Goal: Task Accomplishment & Management: Complete application form

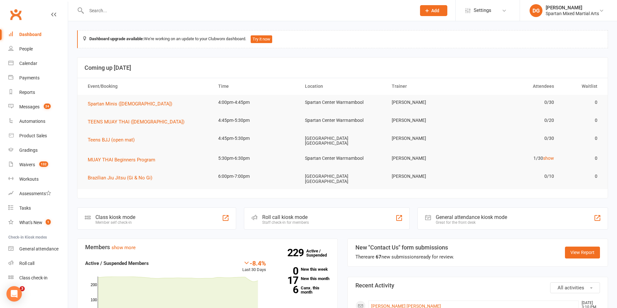
click at [147, 11] on input "text" at bounding box center [248, 10] width 327 height 9
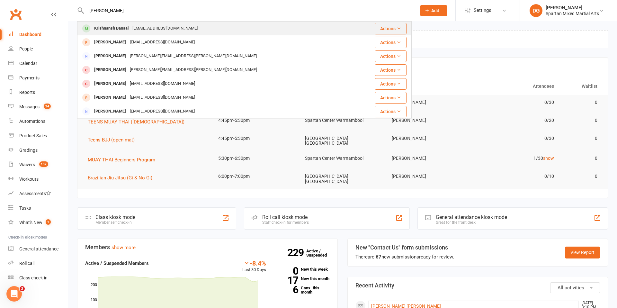
type input "[PERSON_NAME]"
click at [110, 30] on div "Krishnansh Bansal" at bounding box center [111, 28] width 38 height 9
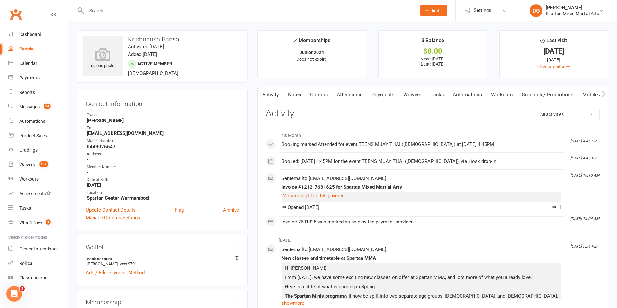
click at [383, 95] on link "Payments" at bounding box center [383, 94] width 32 height 15
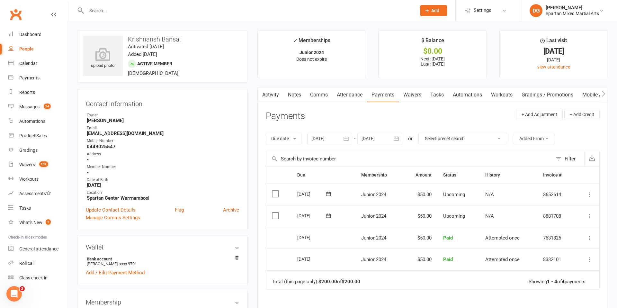
click at [591, 217] on icon at bounding box center [590, 216] width 6 height 6
click at [552, 282] on link "Change amount" at bounding box center [556, 280] width 76 height 13
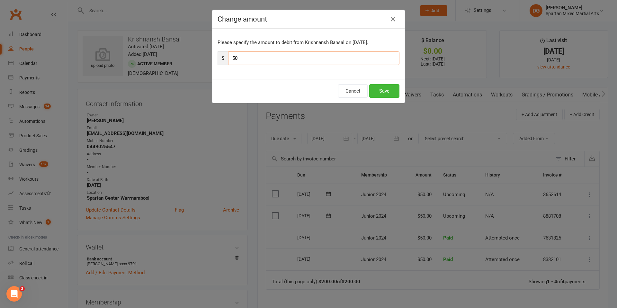
click at [256, 59] on input "50" at bounding box center [313, 58] width 171 height 14
type input "5"
type input "25"
click at [389, 92] on button "Save" at bounding box center [384, 91] width 30 height 14
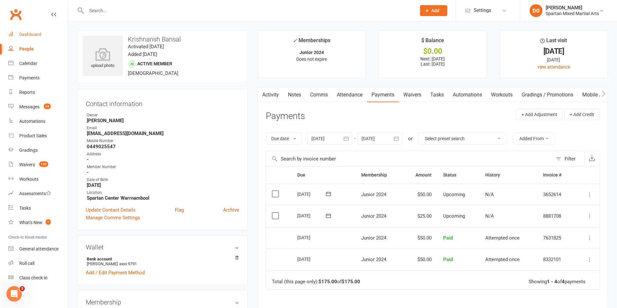
click at [34, 33] on div "Dashboard" at bounding box center [30, 34] width 22 height 5
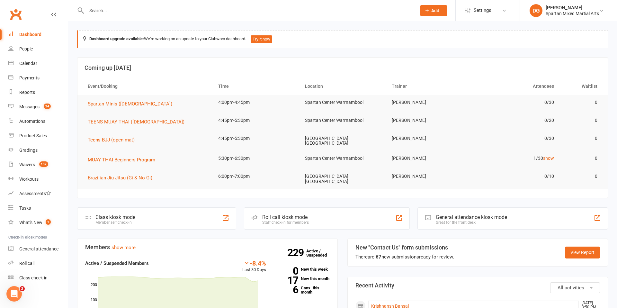
scroll to position [3, 0]
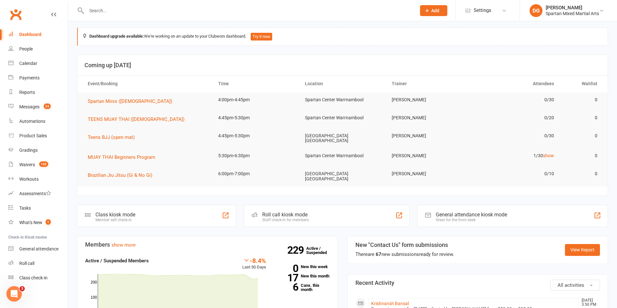
click at [434, 11] on span "Add" at bounding box center [435, 10] width 8 height 5
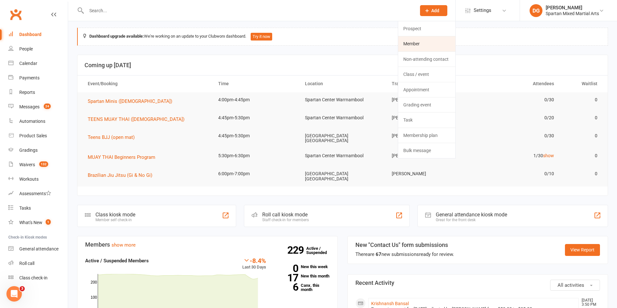
click at [426, 45] on link "Member" at bounding box center [426, 43] width 57 height 15
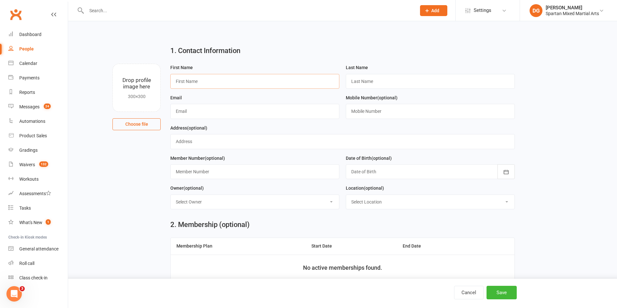
click at [231, 81] on input "text" at bounding box center [254, 81] width 169 height 15
type input "Indinia"
drag, startPoint x: 365, startPoint y: 80, endPoint x: 371, endPoint y: 80, distance: 6.8
click at [365, 80] on input "text" at bounding box center [430, 81] width 169 height 15
type input "[PERSON_NAME]"
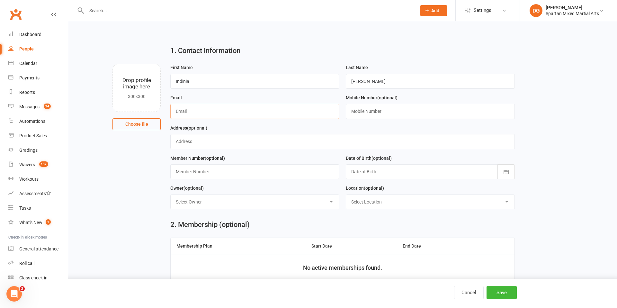
click at [215, 112] on input "text" at bounding box center [254, 111] width 169 height 15
type input "[PERSON_NAME][EMAIL_ADDRESS][DOMAIN_NAME]"
click at [374, 113] on input "text" at bounding box center [430, 111] width 169 height 15
type input "0407348193"
click at [508, 171] on icon "button" at bounding box center [506, 172] width 5 height 4
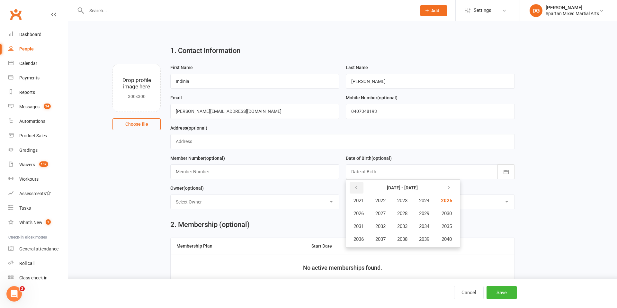
click at [356, 188] on icon "button" at bounding box center [356, 187] width 5 height 5
click at [450, 214] on span "2010" at bounding box center [446, 214] width 10 height 6
click at [360, 200] on span "January" at bounding box center [362, 201] width 17 height 6
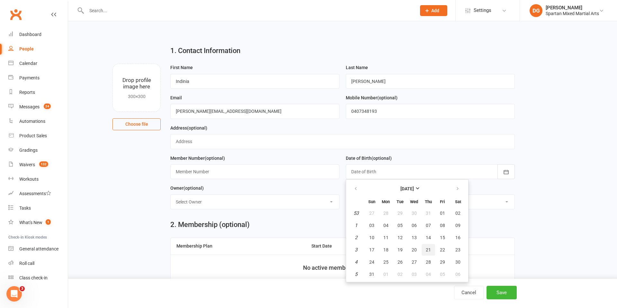
click at [431, 249] on button "21" at bounding box center [429, 250] width 14 height 12
type input "[DATE]"
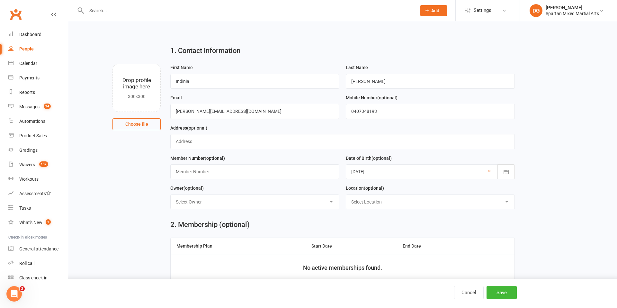
click at [290, 202] on select "Select Owner [PERSON_NAME] [PERSON_NAME] [PERSON_NAME]" at bounding box center [255, 202] width 168 height 14
select select "0"
click at [171, 195] on select "Select Owner [PERSON_NAME] [PERSON_NAME] [PERSON_NAME]" at bounding box center [255, 202] width 168 height 14
click at [457, 203] on select "Select Location [GEOGRAPHIC_DATA] [GEOGRAPHIC_DATA] Warrnambool Strength & Cond…" at bounding box center [430, 202] width 168 height 14
select select "1"
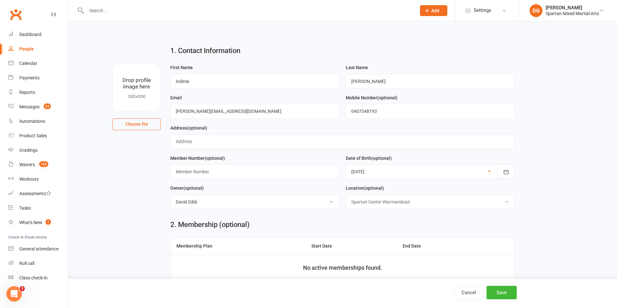
click at [346, 195] on select "Select Location [GEOGRAPHIC_DATA] [GEOGRAPHIC_DATA] Warrnambool Strength & Cond…" at bounding box center [430, 202] width 168 height 14
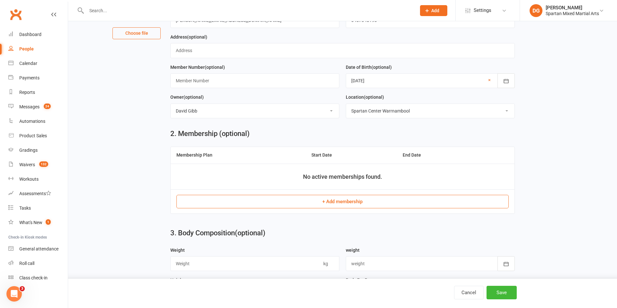
scroll to position [96, 0]
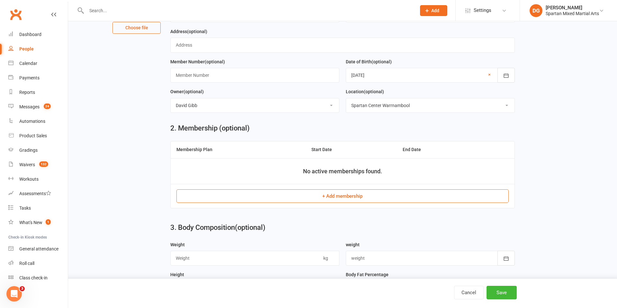
click at [351, 197] on button "+ Add membership" at bounding box center [342, 196] width 332 height 14
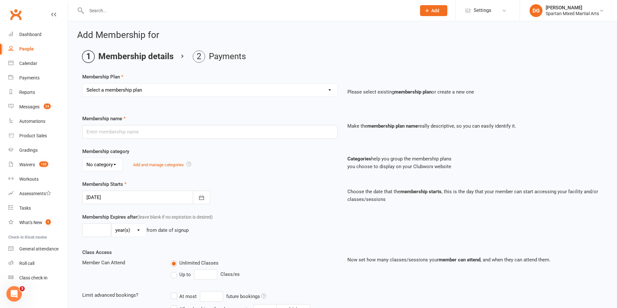
click at [249, 92] on select "Select a membership plan Create new Membership Plan life member Adult membershi…" at bounding box center [210, 90] width 255 height 13
select select "21"
click at [83, 84] on select "Select a membership plan Create new Membership Plan life member Adult membershi…" at bounding box center [210, 90] width 255 height 13
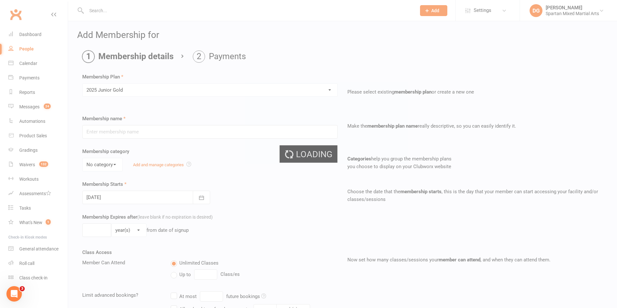
type input "2025 Junior Gold"
select select "3"
type input "0"
select select "2"
type input "2"
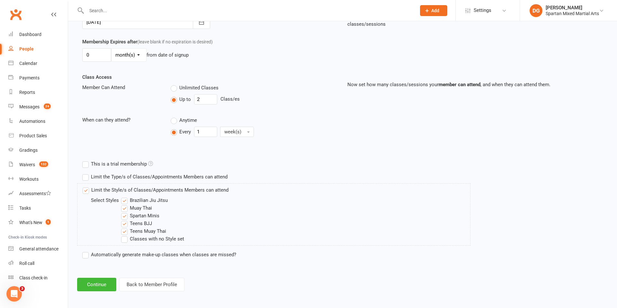
scroll to position [177, 0]
click at [100, 283] on button "Continue" at bounding box center [96, 283] width 39 height 14
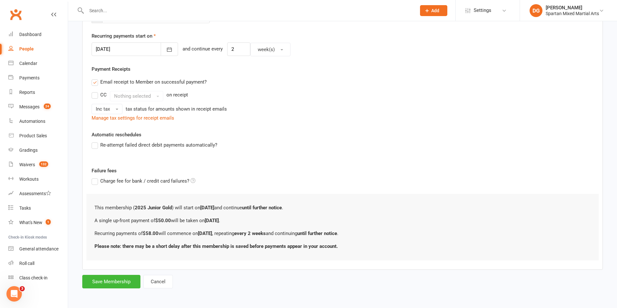
scroll to position [0, 0]
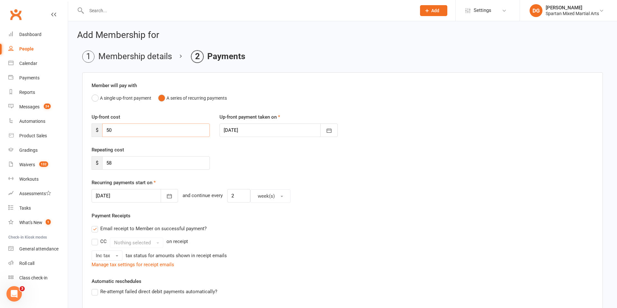
click at [123, 131] on input "50" at bounding box center [156, 130] width 108 height 14
type input "5"
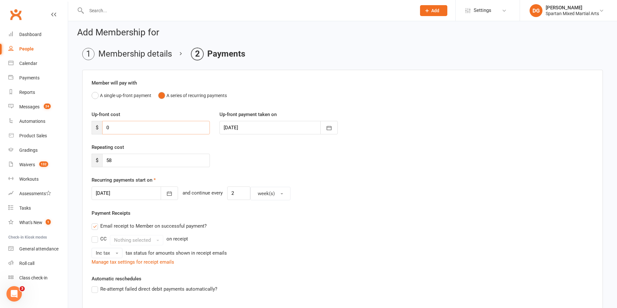
type input "0"
click at [136, 162] on input "58" at bounding box center [156, 161] width 108 height 14
type input "5"
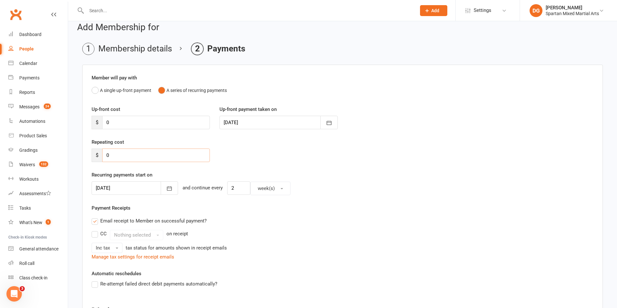
scroll to position [0, 0]
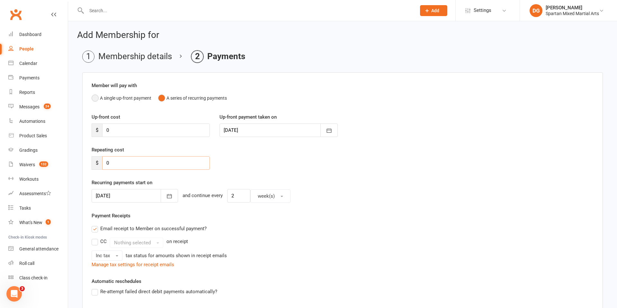
type input "0"
click at [96, 99] on button "A single up-front payment" at bounding box center [122, 98] width 60 height 12
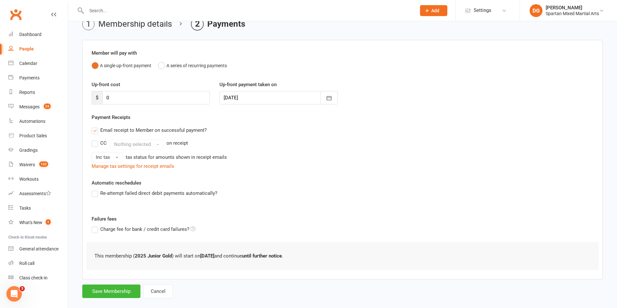
scroll to position [42, 0]
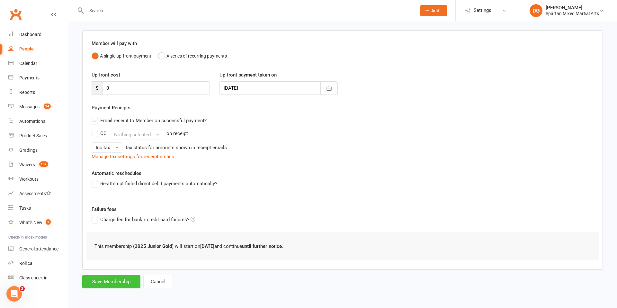
click at [109, 282] on button "Save Membership" at bounding box center [111, 282] width 58 height 14
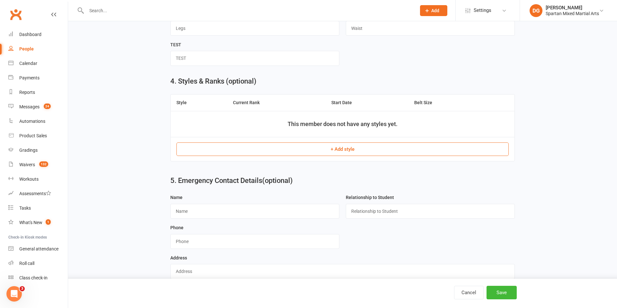
scroll to position [425, 0]
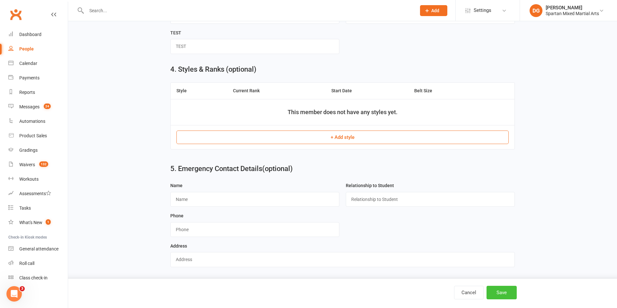
click at [500, 293] on button "Save" at bounding box center [502, 293] width 30 height 14
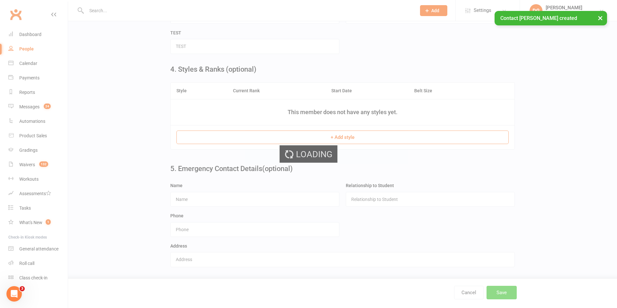
scroll to position [0, 0]
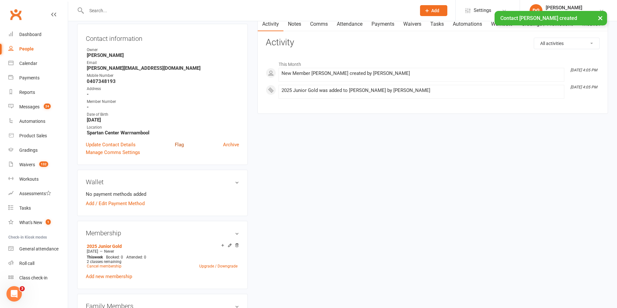
scroll to position [70, 0]
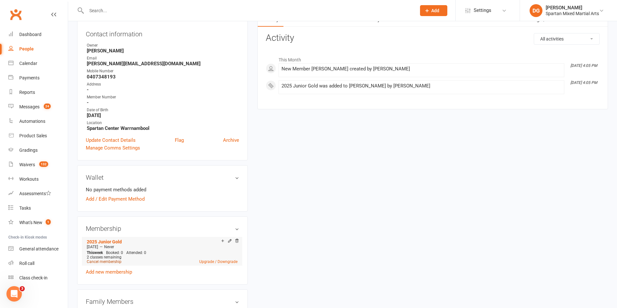
click at [104, 262] on link "Cancel membership" at bounding box center [104, 261] width 35 height 5
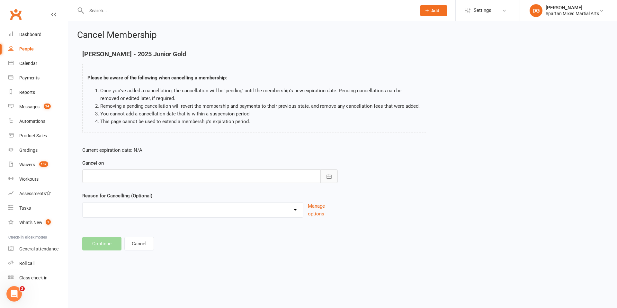
click at [329, 178] on icon "button" at bounding box center [329, 176] width 6 height 6
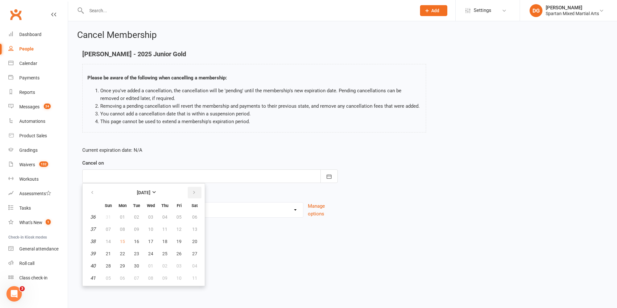
click at [194, 194] on icon "button" at bounding box center [194, 192] width 5 height 5
click at [179, 217] on span "05" at bounding box center [178, 216] width 5 height 5
type input "[DATE]"
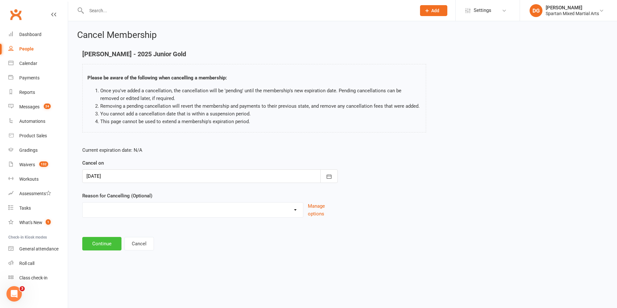
click at [102, 243] on button "Continue" at bounding box center [101, 244] width 39 height 14
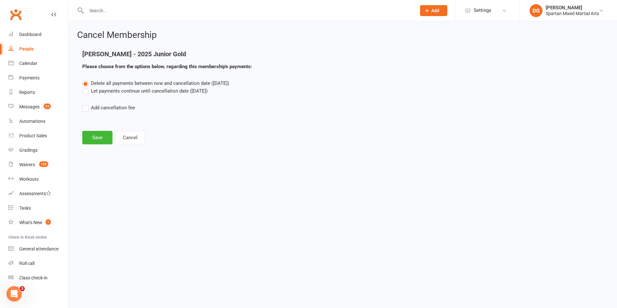
click at [87, 92] on label "Let payments continue until cancellation date ([DATE])" at bounding box center [144, 91] width 125 height 8
click at [86, 87] on input "Let payments continue until cancellation date ([DATE])" at bounding box center [84, 87] width 4 height 0
click at [85, 85] on label "Delete all payments between now and cancellation date ([DATE])" at bounding box center [155, 83] width 147 height 8
click at [85, 79] on input "Delete all payments between now and cancellation date ([DATE])" at bounding box center [84, 79] width 4 height 0
click at [98, 136] on button "Save" at bounding box center [97, 138] width 30 height 14
